Goal: Task Accomplishment & Management: Manage account settings

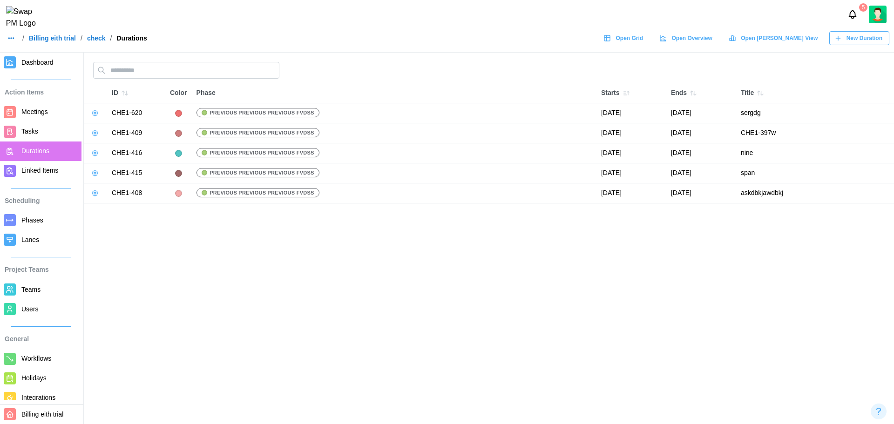
click at [714, 45] on button "New Duration" at bounding box center [859, 38] width 60 height 14
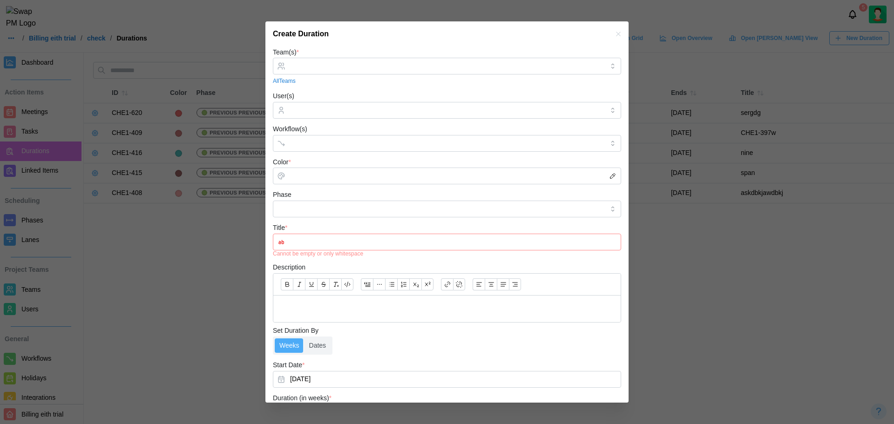
click at [609, 175] on icon "button" at bounding box center [612, 175] width 7 height 7
type input "*******"
click at [614, 31] on icon "button" at bounding box center [617, 33] width 7 height 7
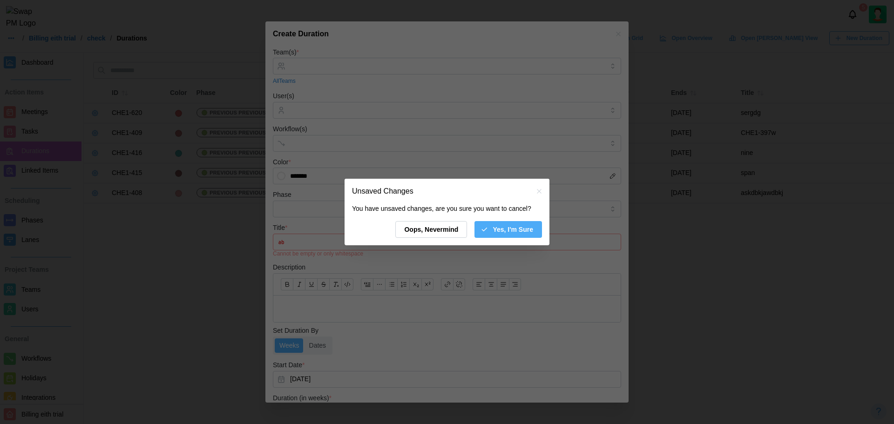
click at [502, 231] on span "Yes, I'm Sure" at bounding box center [512, 230] width 40 height 16
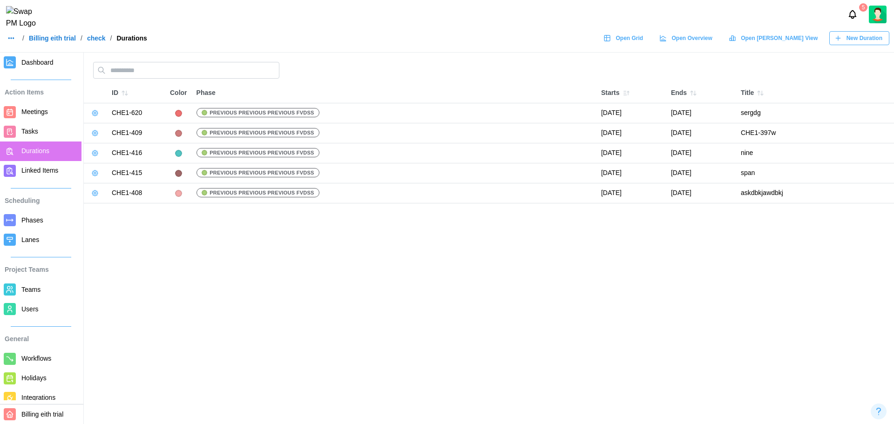
click at [94, 116] on icon "button" at bounding box center [94, 112] width 7 height 7
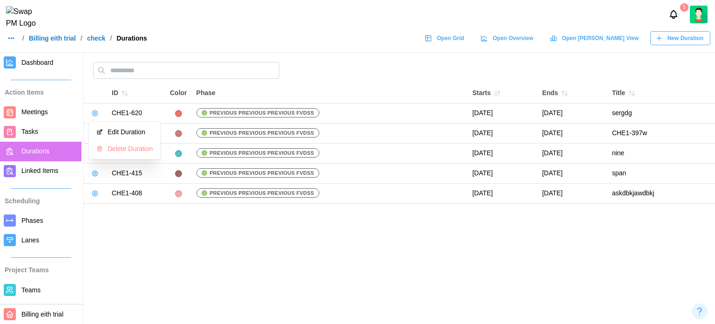
click at [41, 166] on span "Linked Items" at bounding box center [49, 171] width 56 height 12
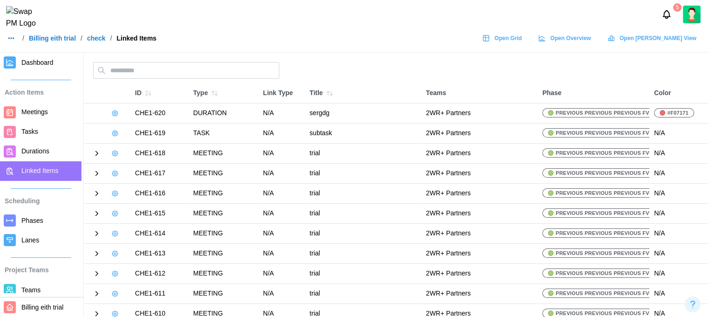
click at [116, 113] on icon at bounding box center [114, 112] width 7 height 7
click at [97, 154] on icon at bounding box center [97, 153] width 2 height 4
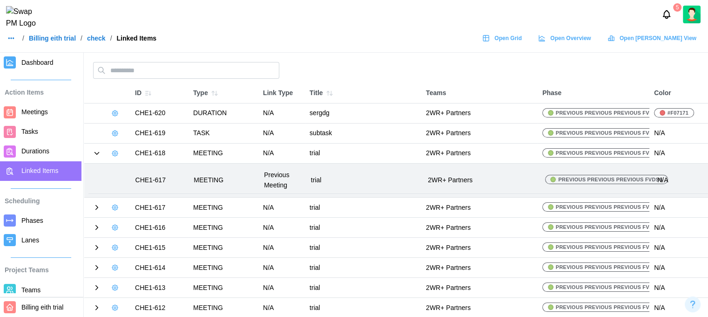
click at [115, 152] on icon at bounding box center [114, 152] width 7 height 7
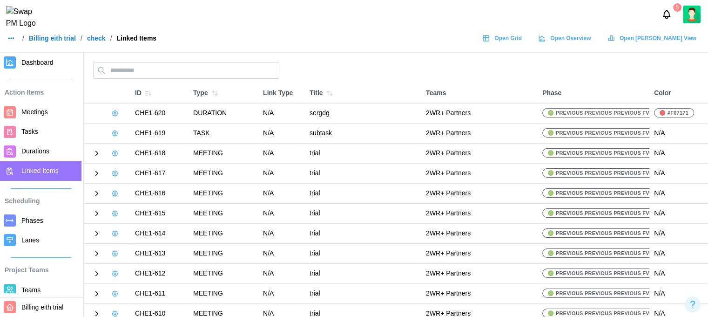
click at [109, 115] on link at bounding box center [114, 113] width 13 height 13
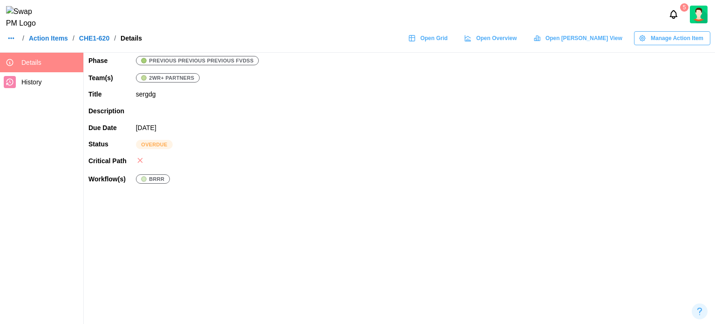
click at [652, 42] on span "Manage Action Item" at bounding box center [677, 38] width 53 height 13
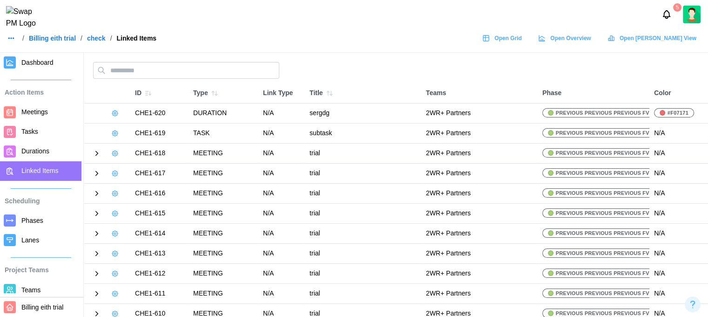
click at [112, 135] on icon at bounding box center [114, 132] width 7 height 7
click at [97, 193] on icon at bounding box center [97, 193] width 2 height 4
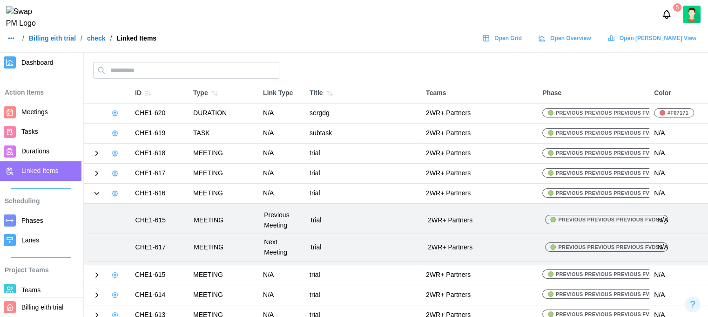
click at [98, 195] on icon at bounding box center [97, 193] width 8 height 8
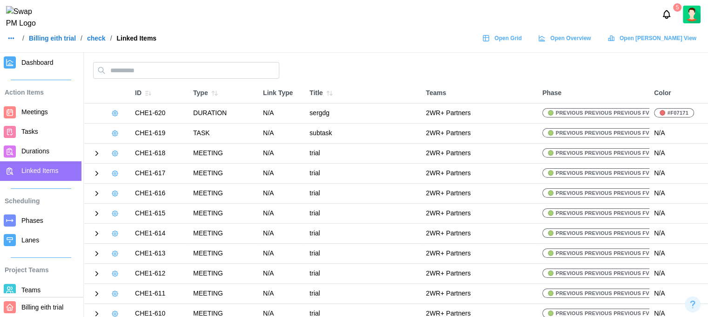
click at [97, 196] on icon at bounding box center [97, 193] width 8 height 8
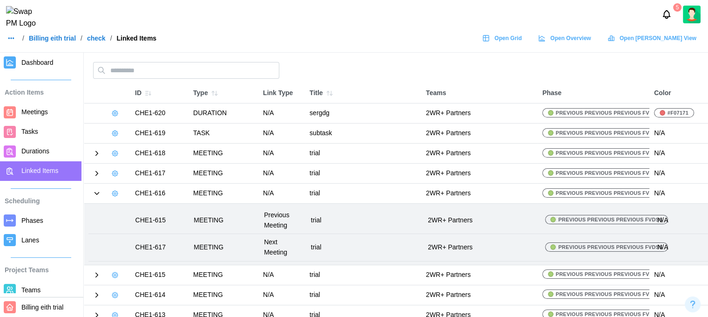
click at [97, 196] on icon at bounding box center [97, 193] width 8 height 8
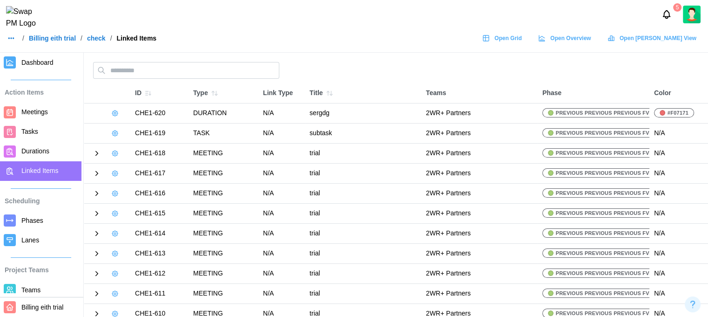
click at [95, 154] on icon at bounding box center [97, 153] width 8 height 8
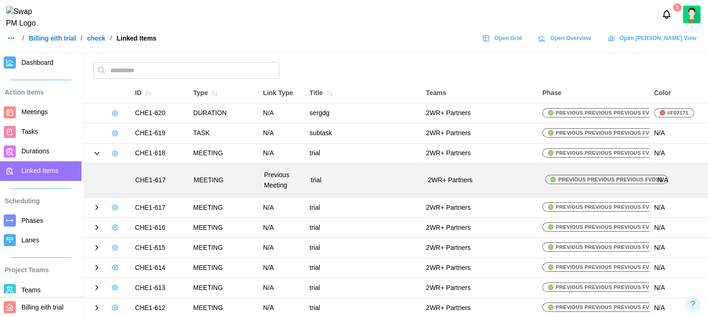
click at [95, 154] on icon at bounding box center [97, 153] width 8 height 8
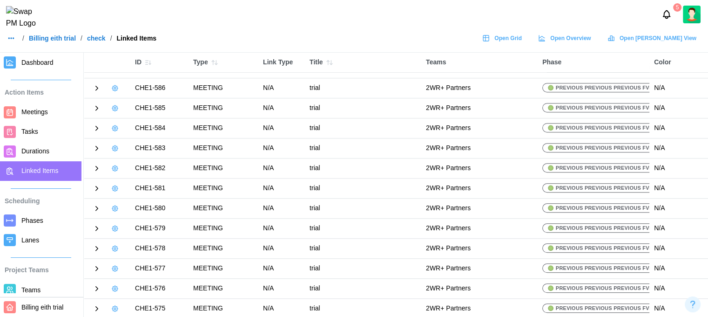
scroll to position [791, 0]
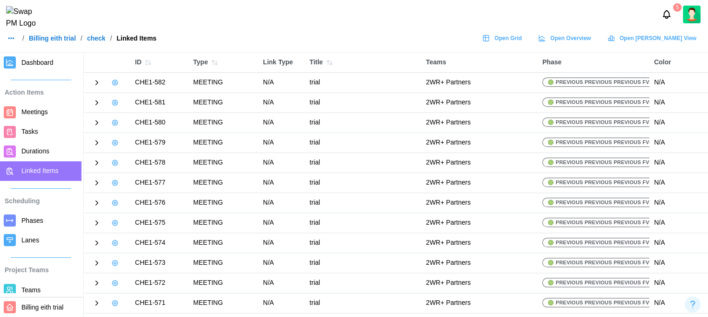
click at [99, 201] on icon at bounding box center [97, 202] width 8 height 8
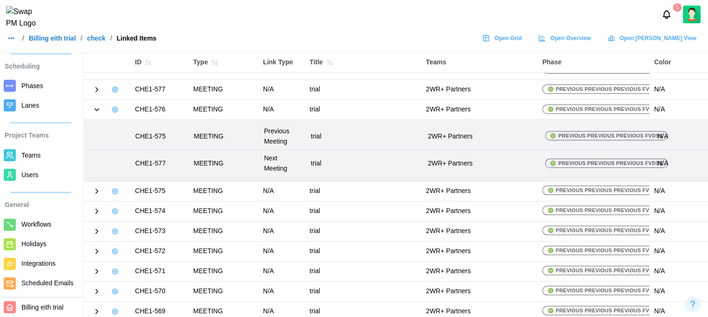
scroll to position [91, 0]
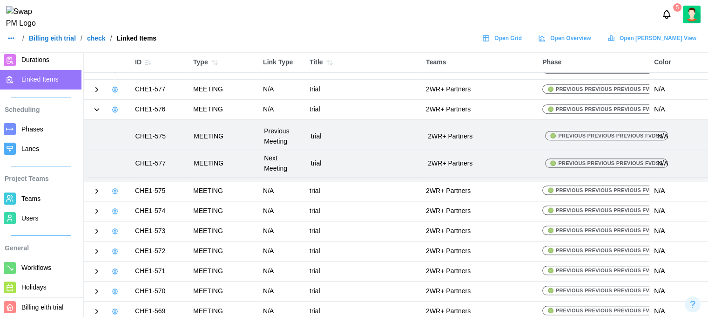
click at [24, 152] on span "Lanes" at bounding box center [30, 148] width 18 height 7
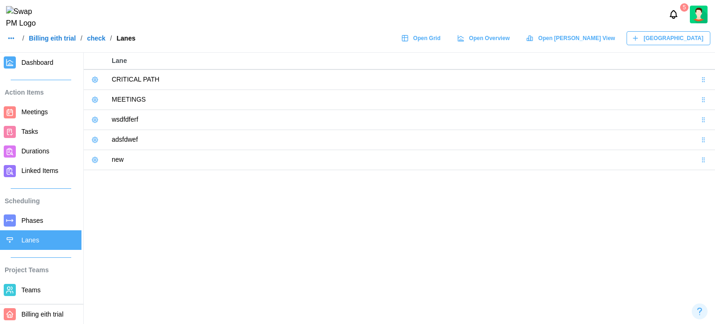
click at [697, 45] on span "New Lane" at bounding box center [674, 38] width 60 height 13
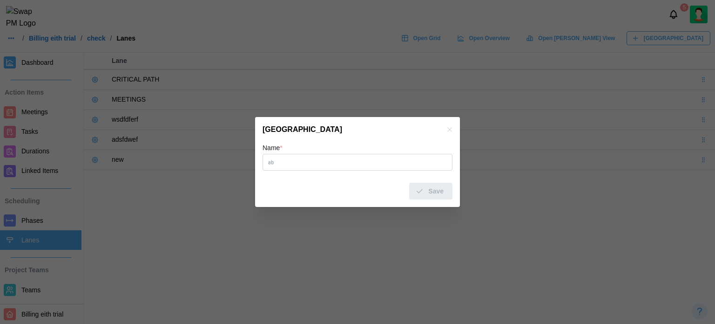
click at [449, 130] on icon "button" at bounding box center [449, 129] width 4 height 4
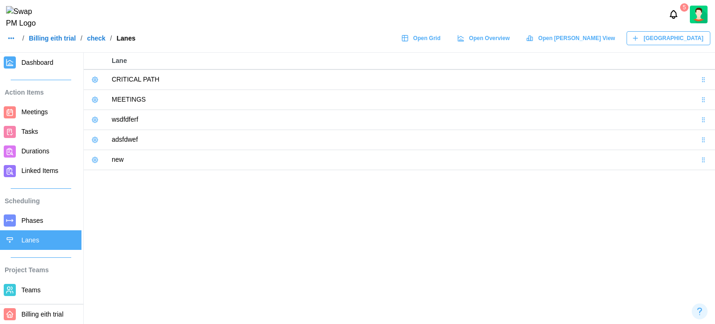
click at [91, 75] on link at bounding box center [94, 79] width 13 height 13
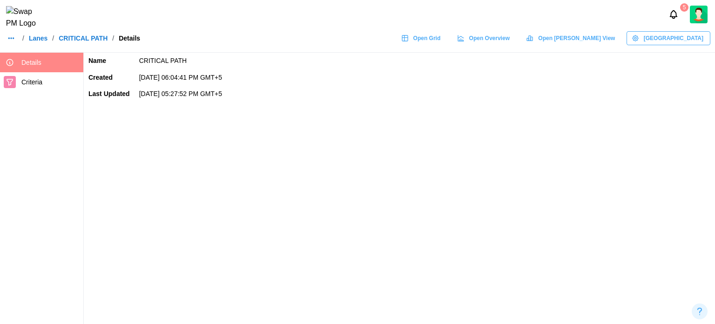
click at [664, 45] on div "Manage Lane" at bounding box center [668, 38] width 72 height 13
click at [27, 77] on span "Criteria" at bounding box center [50, 82] width 58 height 12
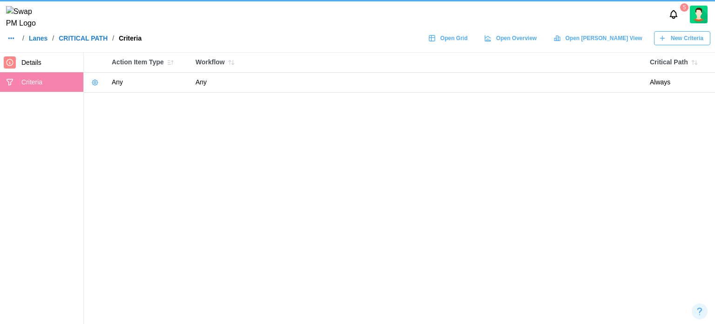
click at [672, 41] on span "New Criteria" at bounding box center [687, 38] width 33 height 13
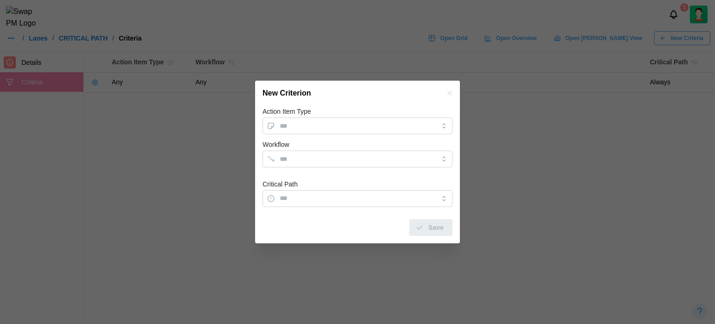
click at [313, 147] on div "Workflow" at bounding box center [358, 153] width 190 height 28
click at [307, 156] on input "Workflow" at bounding box center [349, 158] width 139 height 7
click at [331, 141] on div "Workflow" at bounding box center [358, 153] width 190 height 28
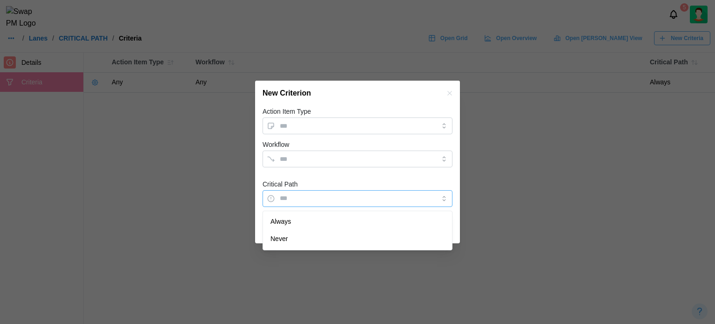
click at [320, 197] on input "Critical Path" at bounding box center [358, 198] width 190 height 17
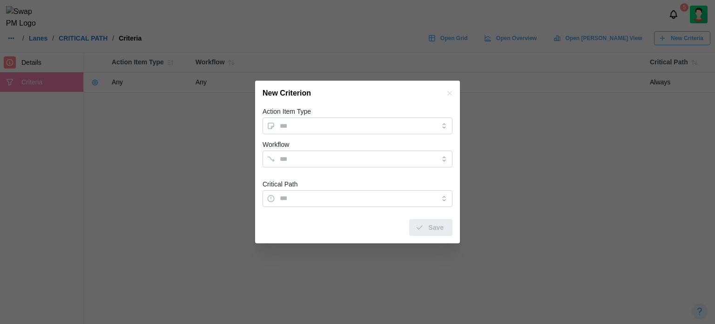
click at [341, 173] on form "Action Item Type Workflow Critical Path Save" at bounding box center [358, 170] width 190 height 129
click at [329, 127] on input "Action Item Type" at bounding box center [358, 125] width 190 height 17
click at [449, 94] on icon "button" at bounding box center [449, 93] width 4 height 4
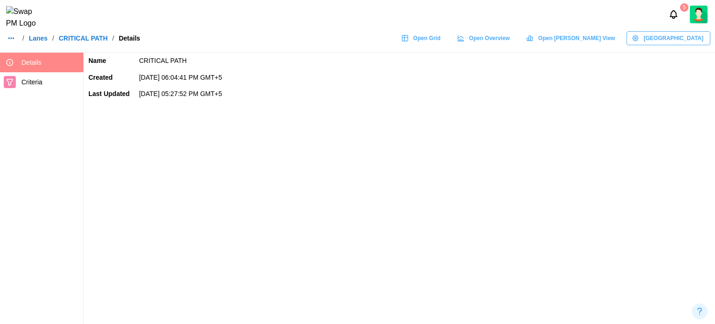
click at [34, 41] on link "Lanes" at bounding box center [38, 38] width 19 height 7
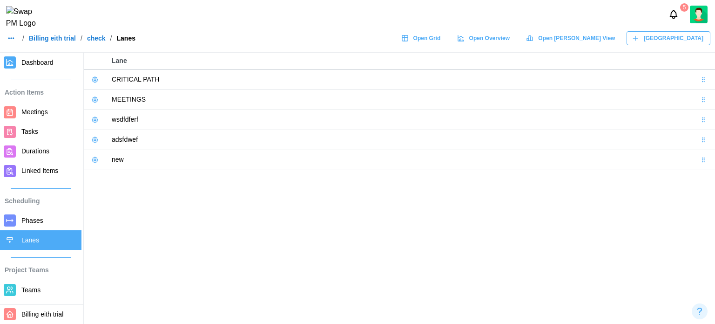
click at [96, 79] on icon at bounding box center [95, 80] width 2 height 2
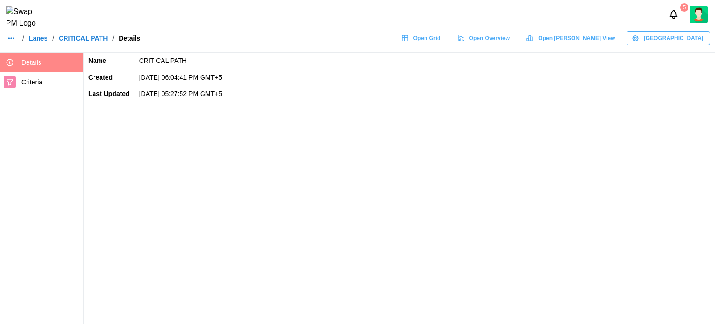
click at [29, 86] on span "Criteria" at bounding box center [31, 81] width 21 height 7
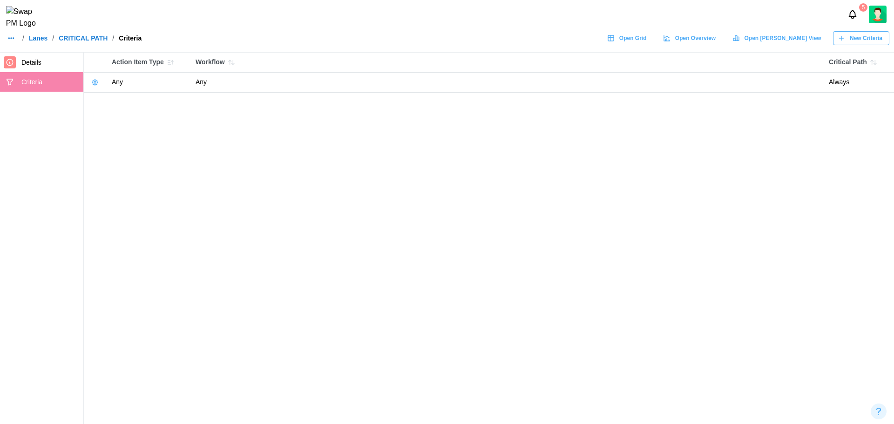
click at [44, 41] on link "Lanes" at bounding box center [38, 38] width 19 height 7
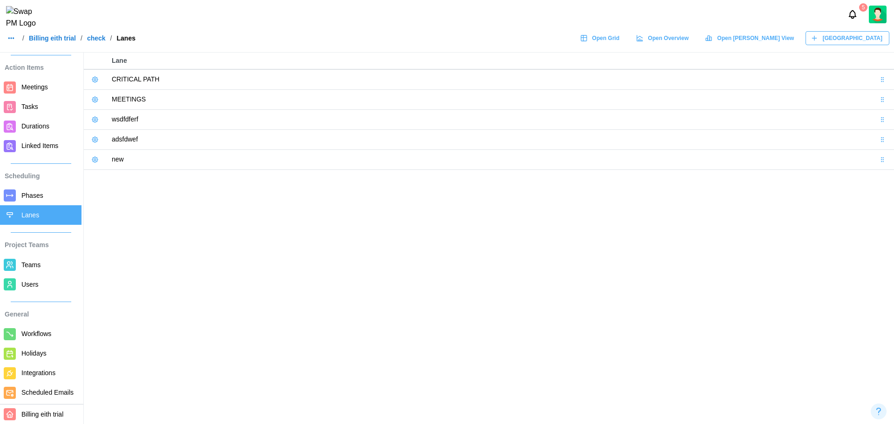
scroll to position [38, 0]
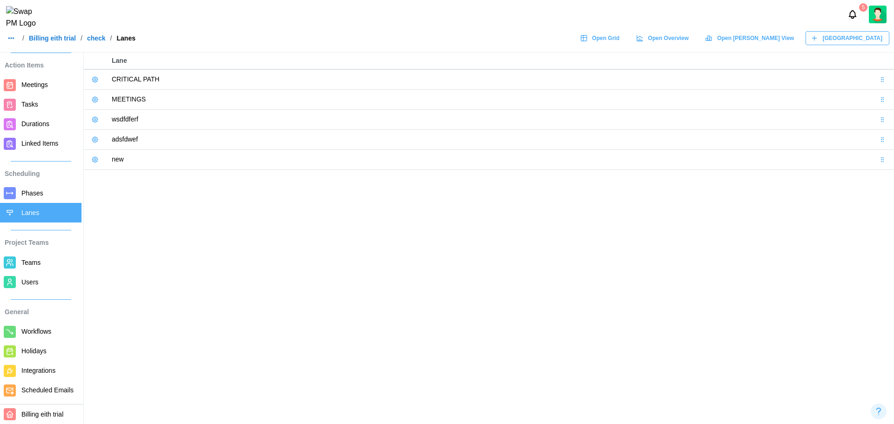
click at [34, 323] on span "Workflows" at bounding box center [36, 331] width 30 height 7
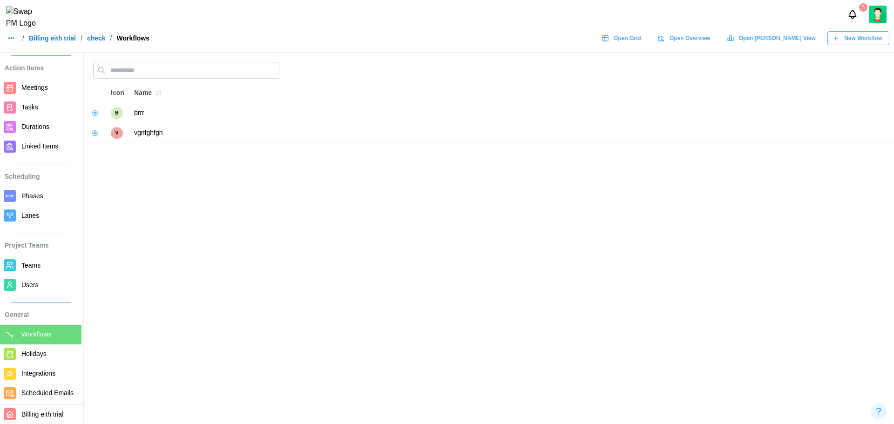
scroll to position [38, 0]
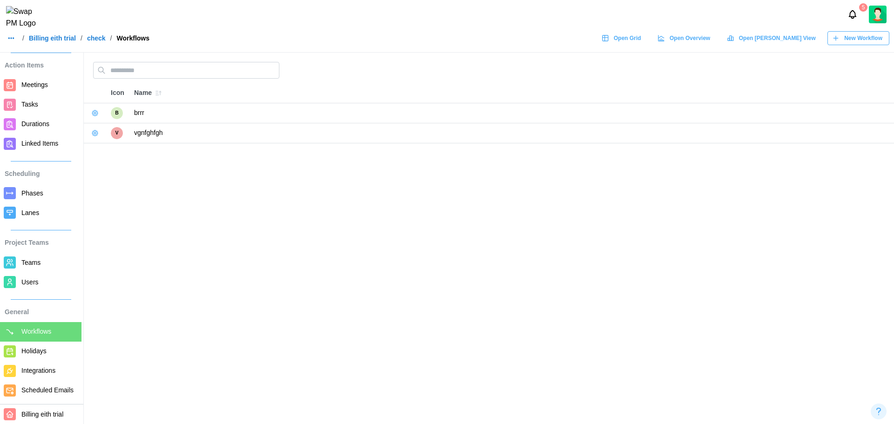
click at [41, 323] on span "Holidays" at bounding box center [33, 350] width 25 height 7
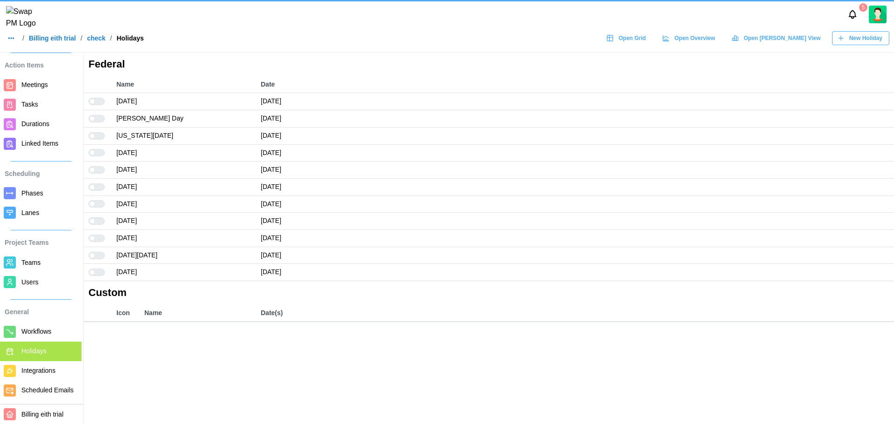
scroll to position [38, 0]
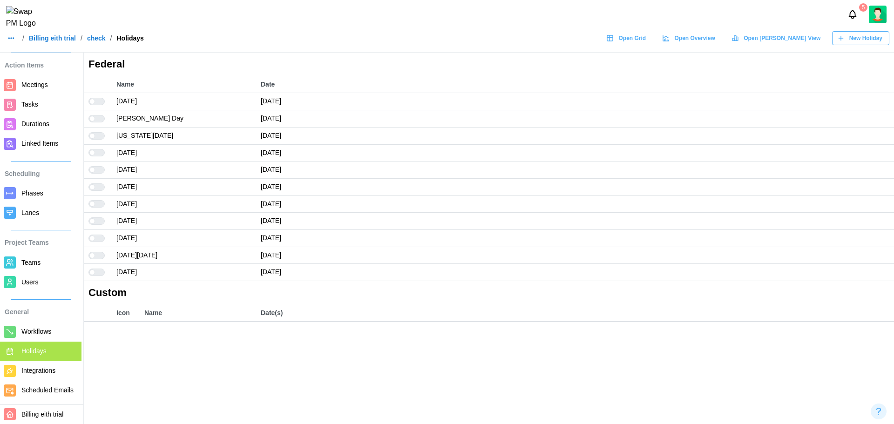
click at [40, 323] on span "Integrations" at bounding box center [38, 370] width 34 height 7
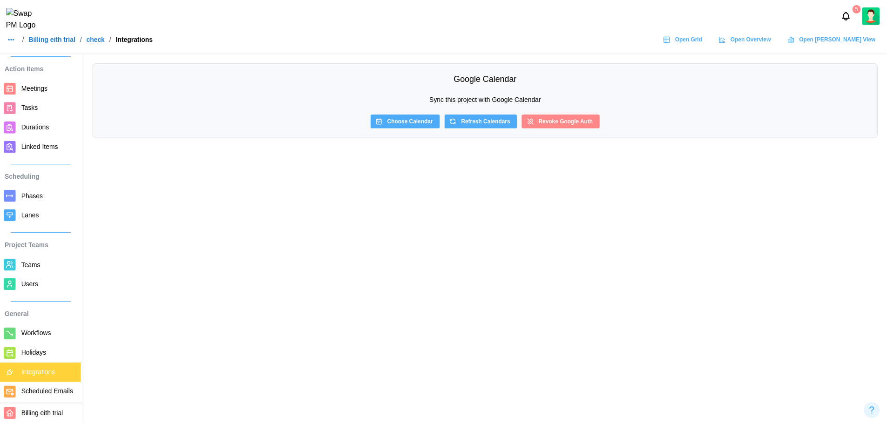
scroll to position [38, 0]
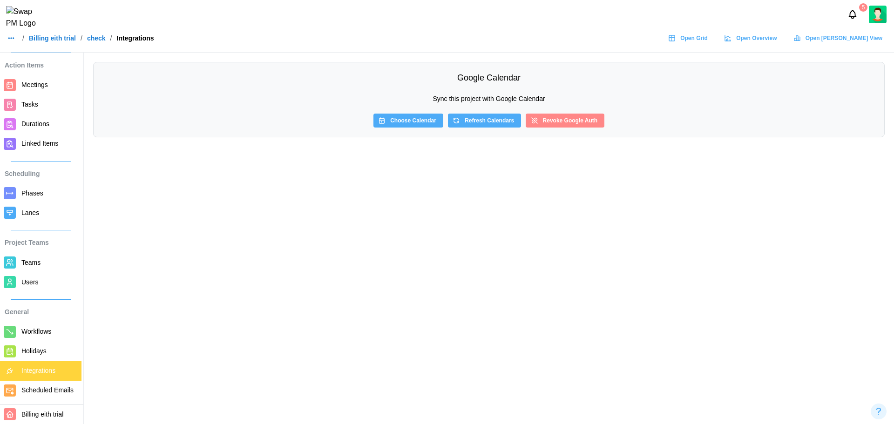
click at [25, 323] on span "Scheduled Emails" at bounding box center [47, 389] width 52 height 7
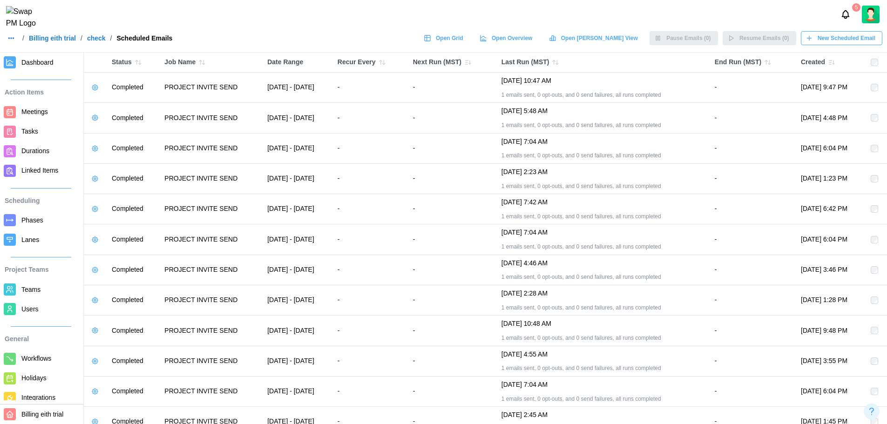
click at [33, 323] on div "General Workflows Holidays Integrations Scheduled Emails" at bounding box center [40, 376] width 81 height 101
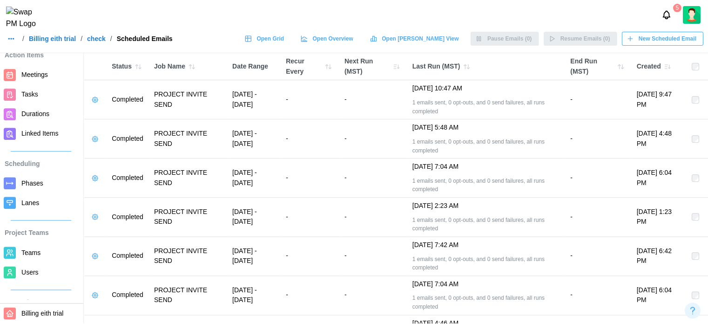
scroll to position [37, 0]
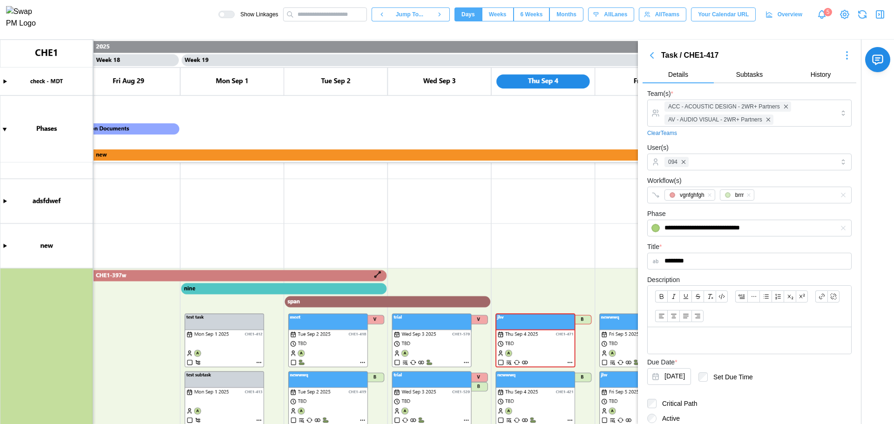
scroll to position [0, 9134]
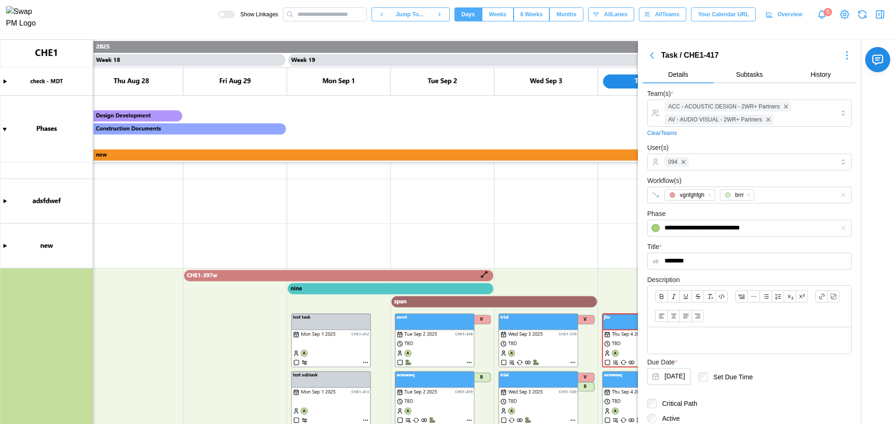
click at [442, 276] on canvas at bounding box center [447, 232] width 894 height 384
click at [203, 272] on canvas at bounding box center [447, 232] width 894 height 384
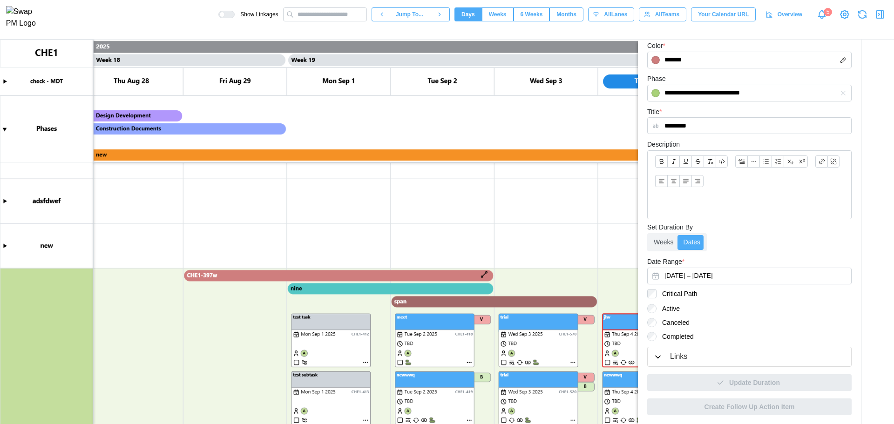
scroll to position [158, 0]
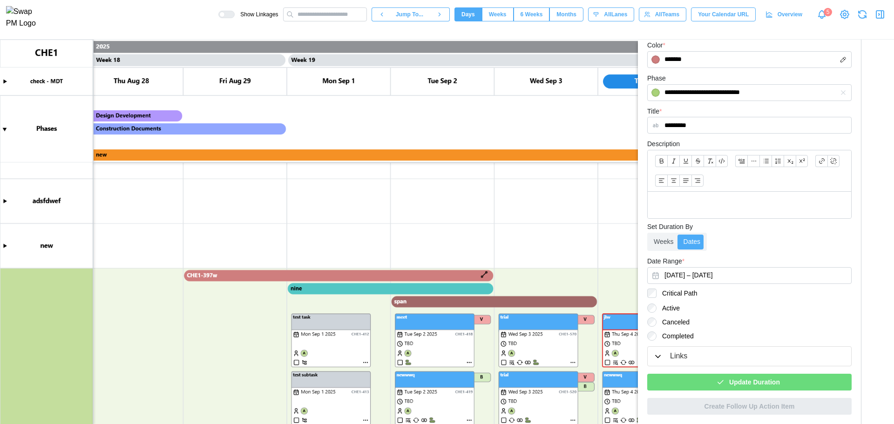
click at [698, 380] on div "Update Duration" at bounding box center [747, 382] width 189 height 16
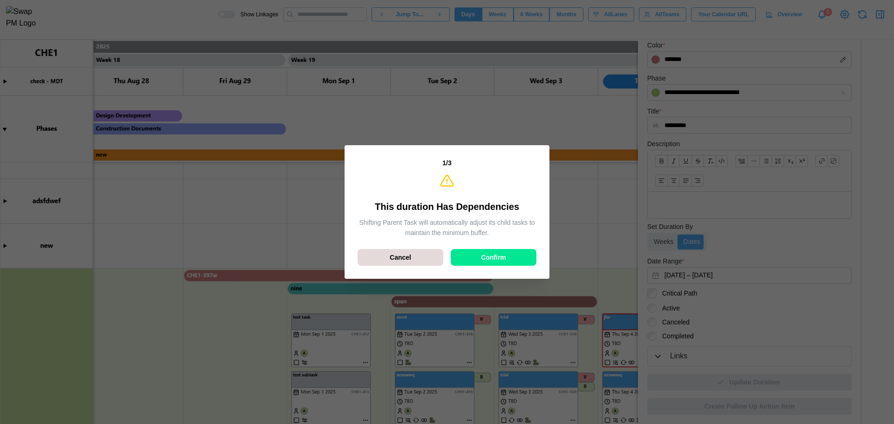
click at [489, 254] on span "Confirm" at bounding box center [493, 257] width 25 height 16
click at [503, 262] on span "Confirm" at bounding box center [493, 257] width 25 height 16
click at [476, 247] on div "3 / 3 Phase Conflicts Detected This action caused the child items to move beyon…" at bounding box center [447, 212] width 190 height 119
click at [504, 264] on span "Confirm" at bounding box center [493, 257] width 25 height 16
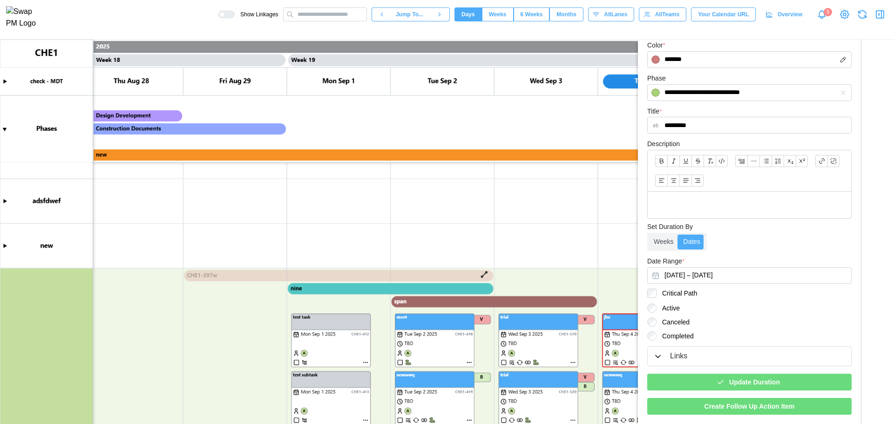
click at [696, 384] on div "Update Duration" at bounding box center [747, 382] width 189 height 16
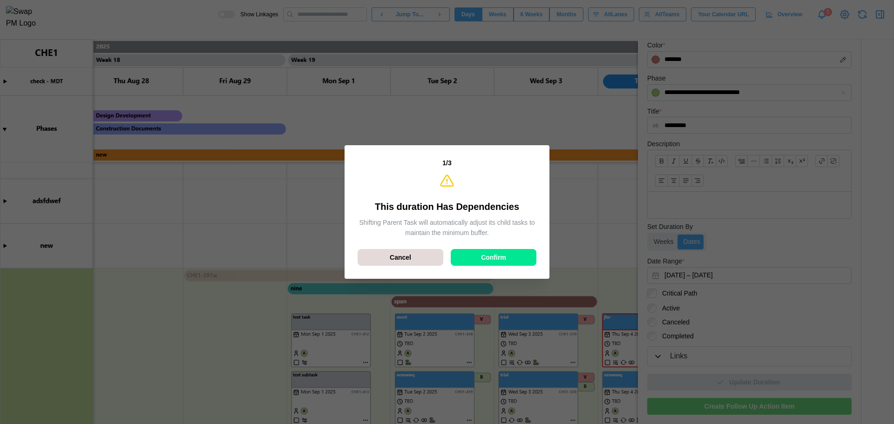
click at [523, 258] on div "Confirm" at bounding box center [493, 257] width 68 height 16
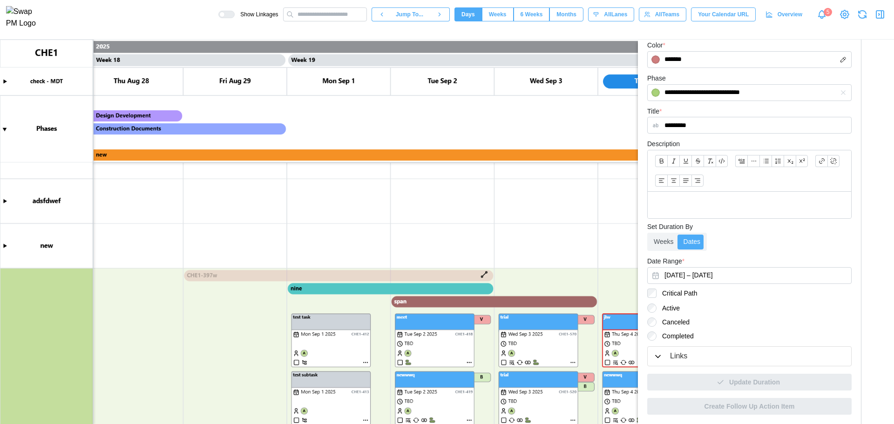
click at [468, 362] on canvas at bounding box center [447, 232] width 894 height 384
click at [471, 362] on canvas at bounding box center [447, 232] width 894 height 384
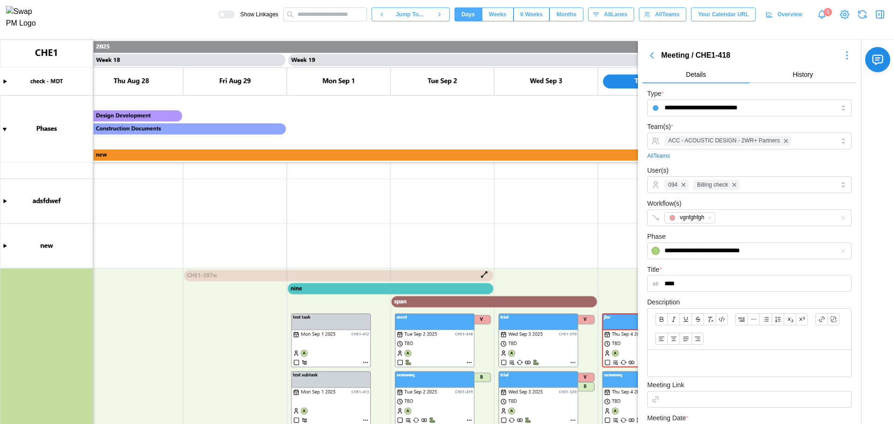
scroll to position [180, 0]
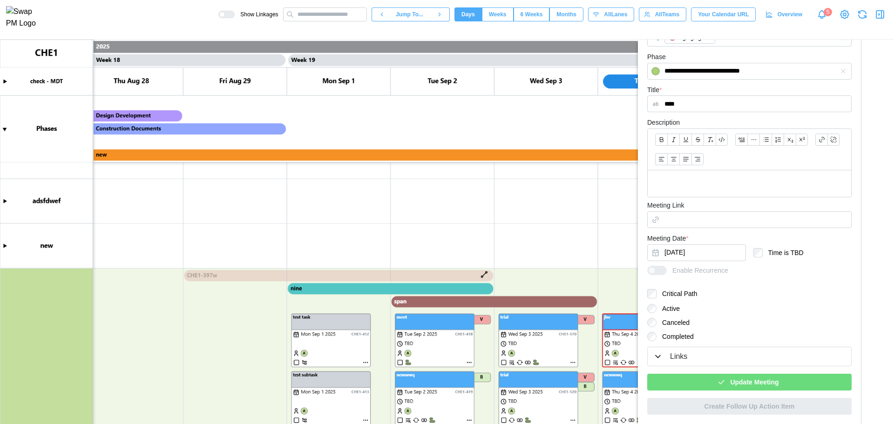
click at [738, 380] on span "Update Meeting" at bounding box center [754, 382] width 48 height 16
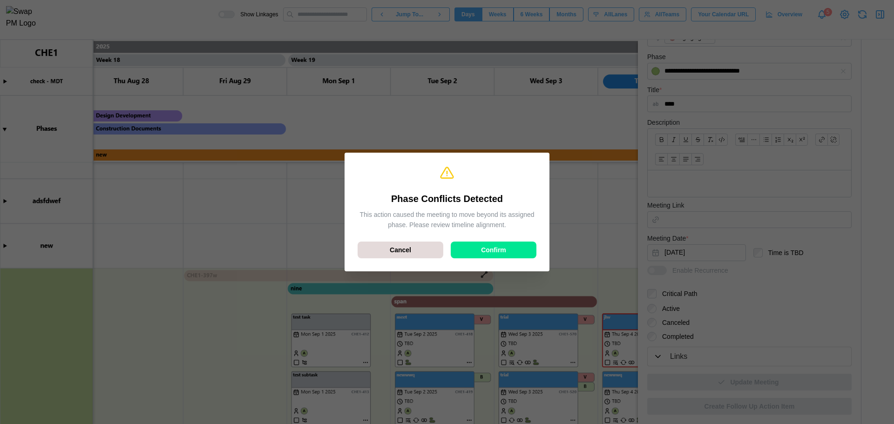
click at [505, 256] on span "Confirm" at bounding box center [493, 250] width 25 height 16
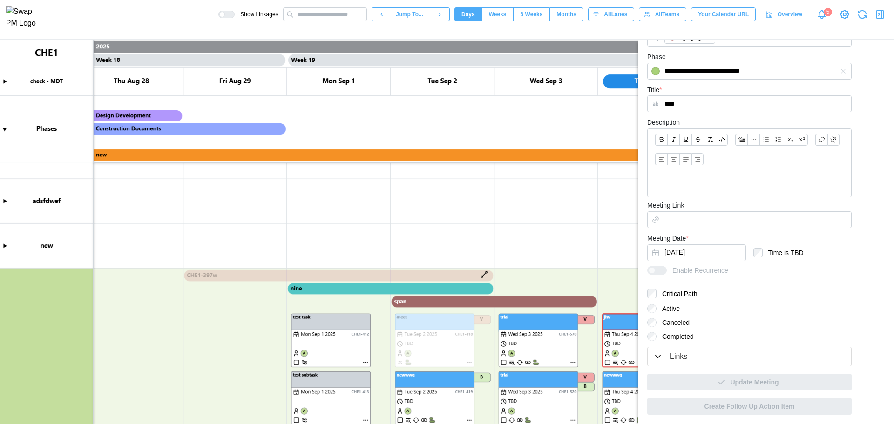
click at [464, 276] on canvas at bounding box center [447, 232] width 894 height 384
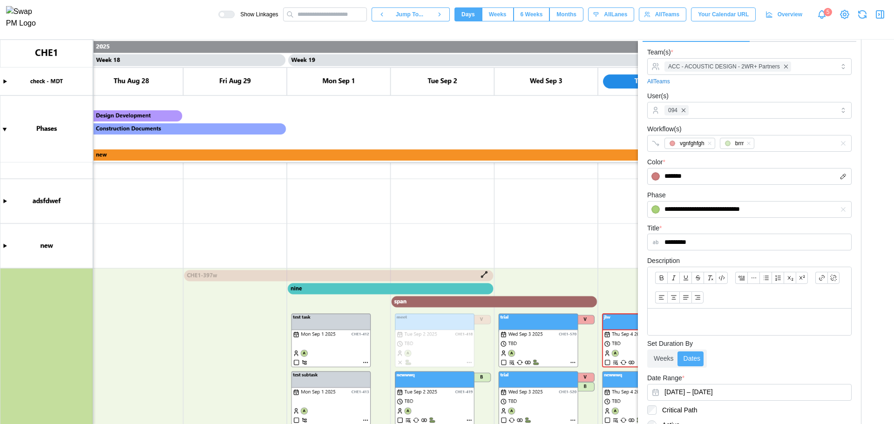
scroll to position [0, 0]
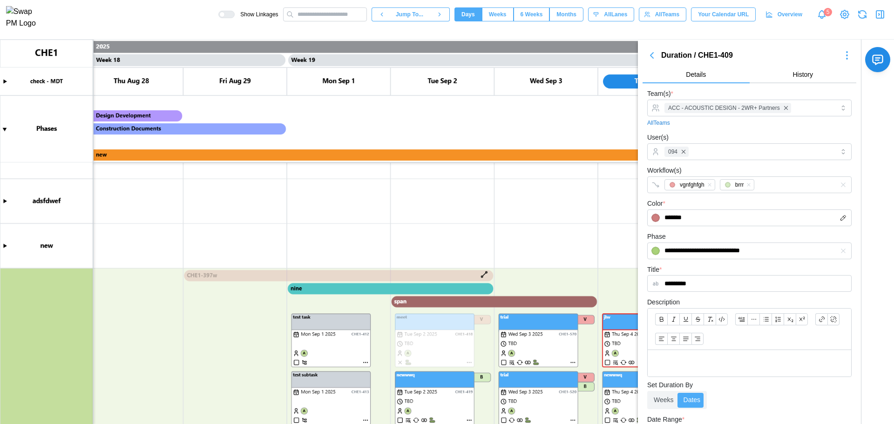
click at [841, 58] on icon "button" at bounding box center [846, 55] width 11 height 11
click at [784, 56] on div "Duration / CHE1-409" at bounding box center [749, 56] width 176 height 12
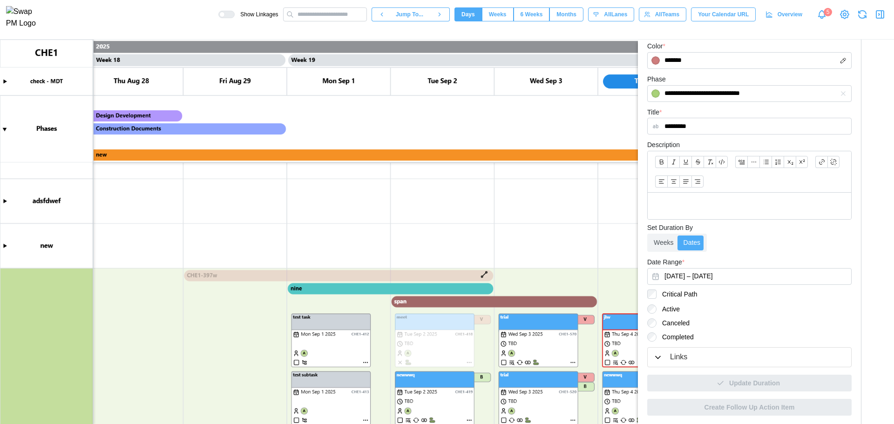
scroll to position [158, 0]
click at [727, 354] on div "Links" at bounding box center [749, 356] width 192 height 12
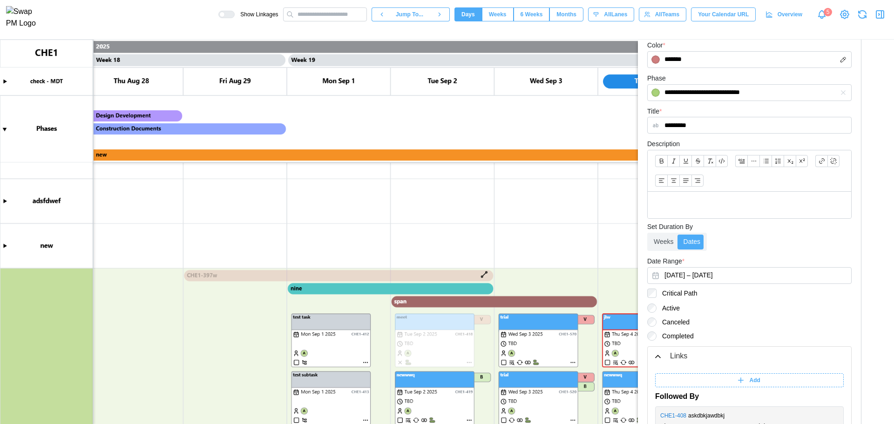
click at [727, 359] on div "Links" at bounding box center [749, 356] width 192 height 12
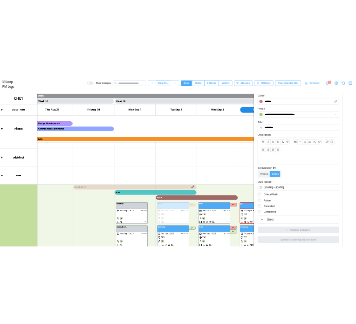
scroll to position [0, 0]
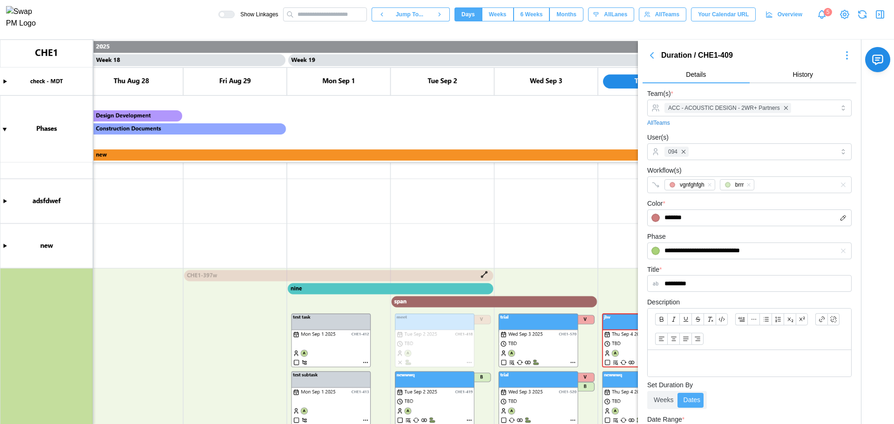
click at [846, 54] on button "button" at bounding box center [846, 55] width 19 height 13
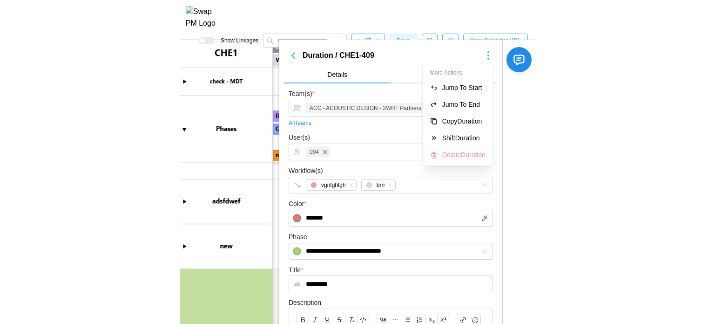
scroll to position [0, 9134]
